Goal: Transaction & Acquisition: Purchase product/service

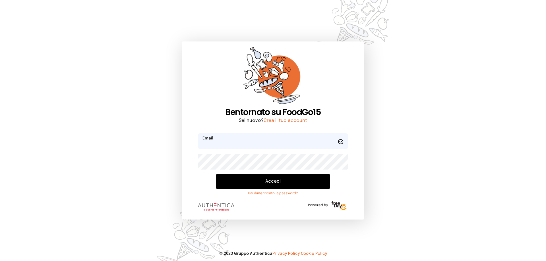
type input "**********"
click at [275, 185] on button "Accedi" at bounding box center [273, 181] width 114 height 15
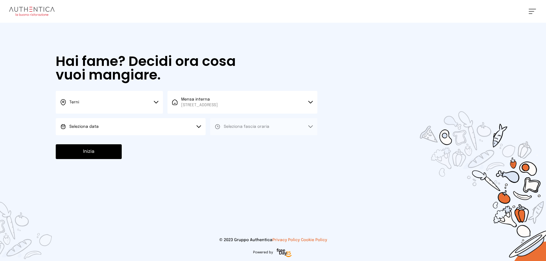
click at [121, 124] on button "Seleziona data" at bounding box center [131, 126] width 150 height 17
click at [131, 140] on li "[DATE], [DATE]" at bounding box center [131, 142] width 150 height 15
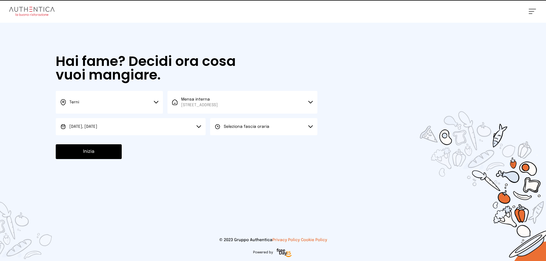
click at [291, 129] on button "Seleziona fascia oraria" at bounding box center [263, 126] width 107 height 17
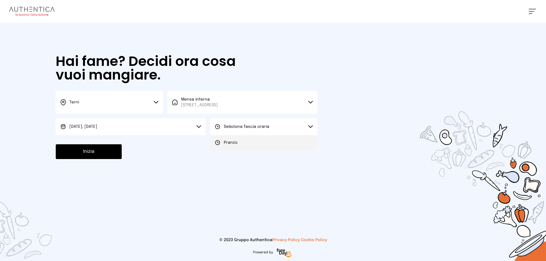
click at [286, 148] on li "Pranzo" at bounding box center [263, 142] width 107 height 15
click at [97, 147] on button "Inizia" at bounding box center [89, 152] width 66 height 15
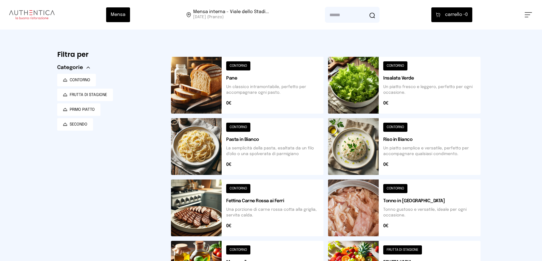
scroll to position [199, 0]
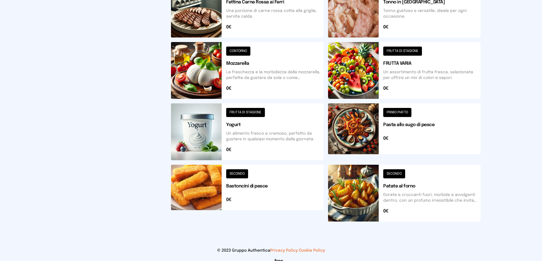
click at [439, 183] on button at bounding box center [404, 193] width 152 height 57
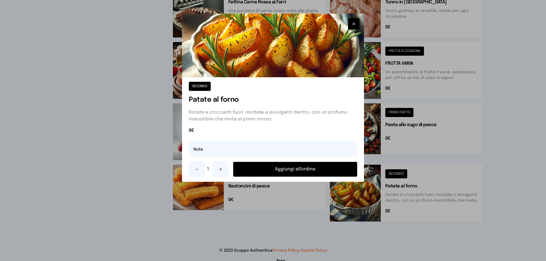
click at [304, 164] on button "Aggiungi all'ordine" at bounding box center [295, 169] width 124 height 15
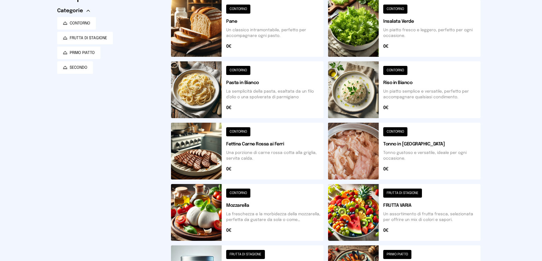
scroll to position [28, 0]
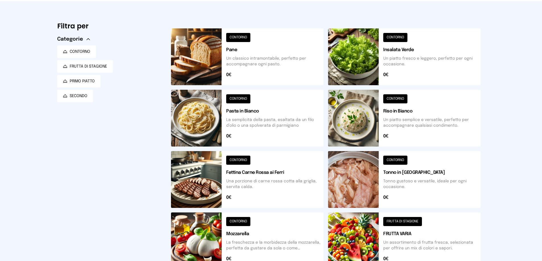
click at [407, 103] on button at bounding box center [404, 118] width 152 height 57
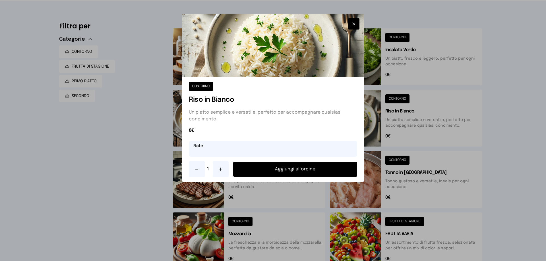
click at [297, 147] on input "text" at bounding box center [273, 149] width 168 height 16
type input "***"
click at [292, 171] on button "Aggiungi all'ordine" at bounding box center [295, 169] width 124 height 15
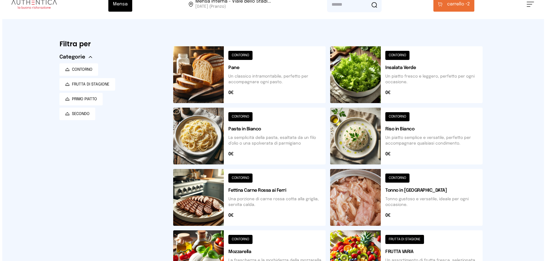
scroll to position [0, 0]
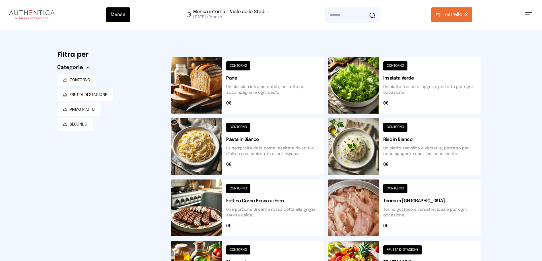
click at [465, 19] on button "carrello • 2" at bounding box center [451, 14] width 41 height 15
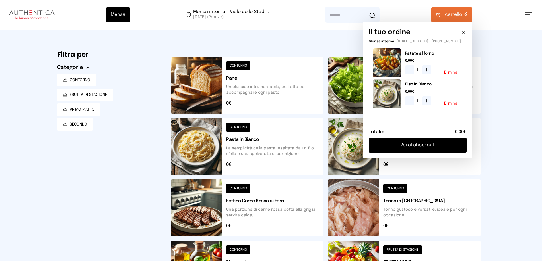
click at [448, 145] on button "Vai al checkout" at bounding box center [418, 145] width 98 height 15
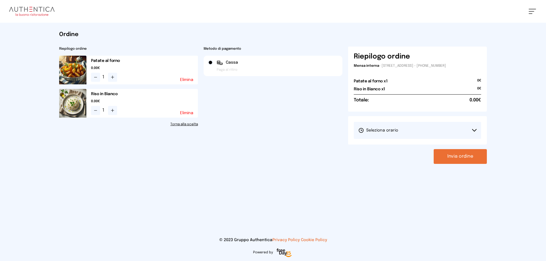
click at [434, 133] on button "Seleziona orario" at bounding box center [417, 130] width 127 height 17
click at [413, 144] on li "1° Turno (13:00 - 15:00)" at bounding box center [417, 146] width 127 height 15
click at [464, 159] on button "Invia ordine" at bounding box center [460, 156] width 53 height 15
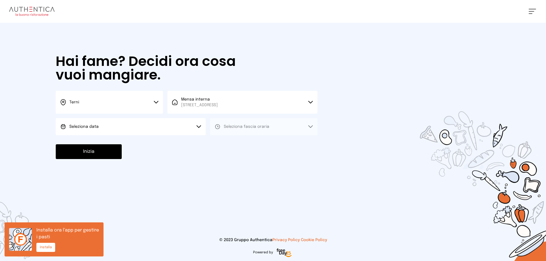
click at [154, 126] on button "Seleziona data" at bounding box center [131, 126] width 150 height 17
click at [151, 140] on li "[DATE], [DATE]" at bounding box center [131, 142] width 150 height 15
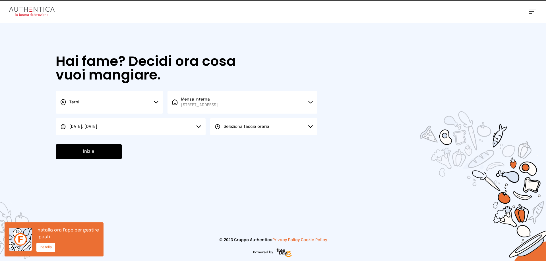
click at [220, 126] on icon at bounding box center [218, 127] width 6 height 6
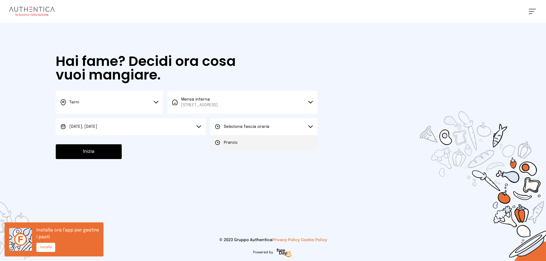
click at [222, 137] on li "Pranzo" at bounding box center [263, 142] width 107 height 15
click at [108, 150] on button "Inizia" at bounding box center [89, 152] width 66 height 15
